Goal: Transaction & Acquisition: Purchase product/service

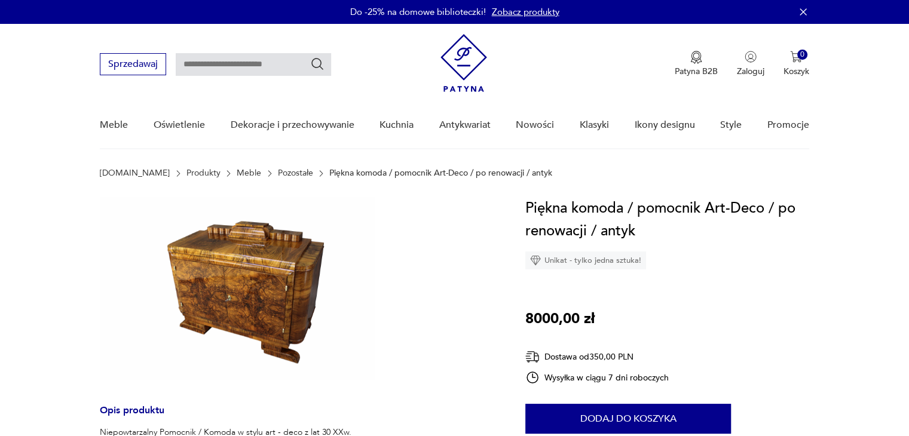
click at [254, 269] on img at bounding box center [237, 288] width 275 height 183
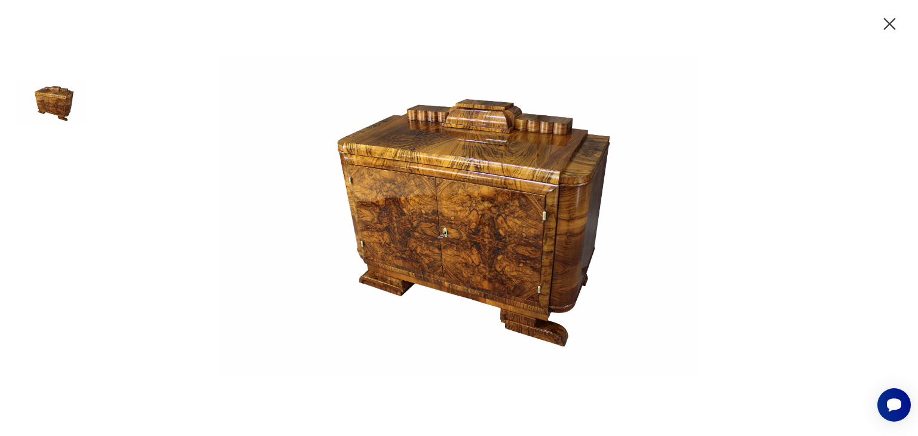
click at [473, 250] on img at bounding box center [459, 216] width 478 height 349
click at [887, 29] on icon "button" at bounding box center [889, 24] width 21 height 21
